Goal: Task Accomplishment & Management: Use online tool/utility

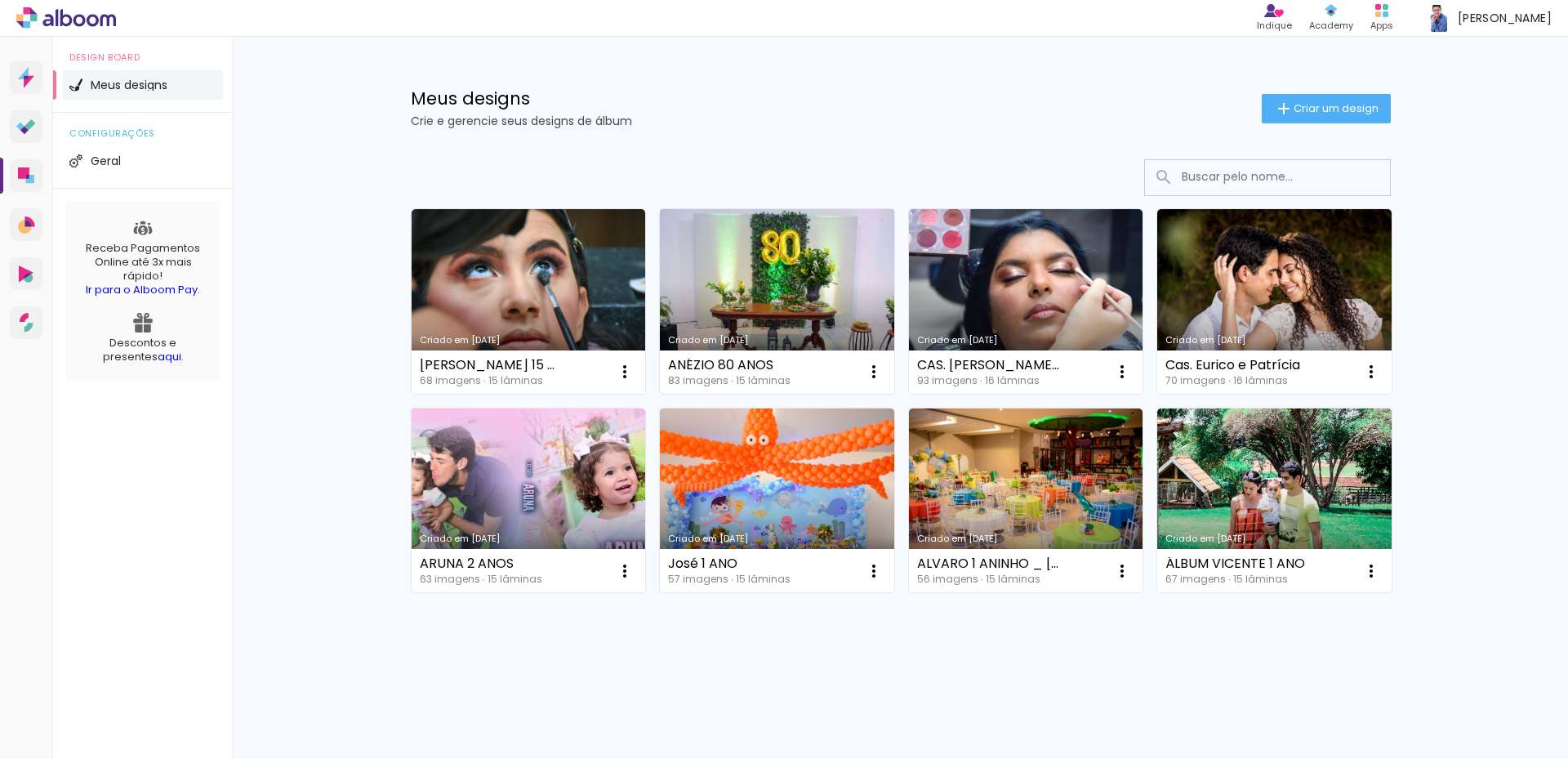
click at [781, 297] on link "Criado em [DATE]" at bounding box center [777, 301] width 235 height 185
